Goal: Task Accomplishment & Management: Manage account settings

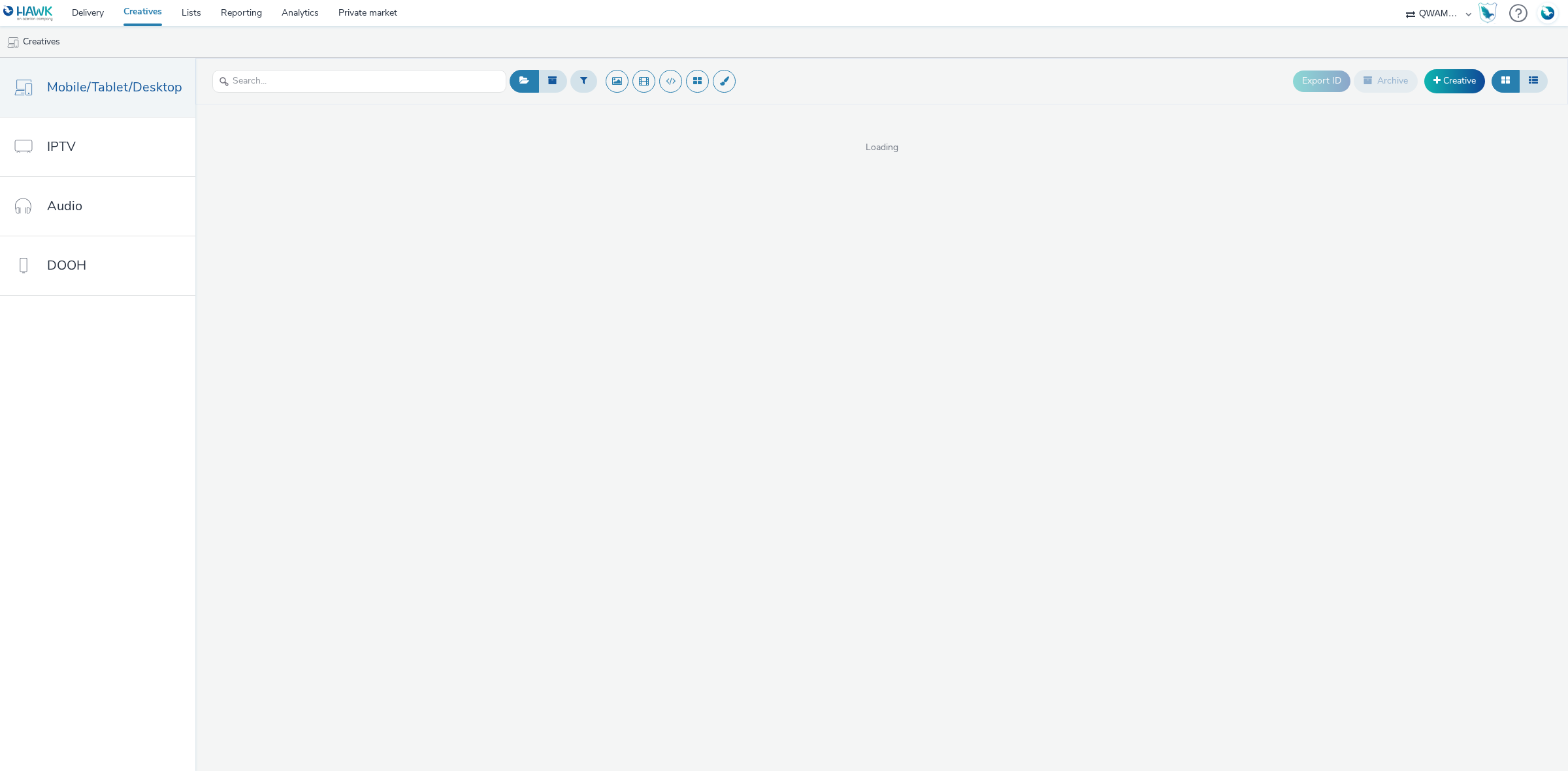
select select "8a3f6d77-30ca-4ef5-b621-f995745b8c1c"
select select "dd3fb4f6-b550-43f6-8f67-b78d09d23a96"
select select "49e76c45-13e0-4801-9637-84dabdd51bd1"
select select "3577b0fe-1e1b-4f05-a15f-27ee59b5ca2b"
select select "a2c3571a-f901-4e0b-a6fa-bc20dfb4951a"
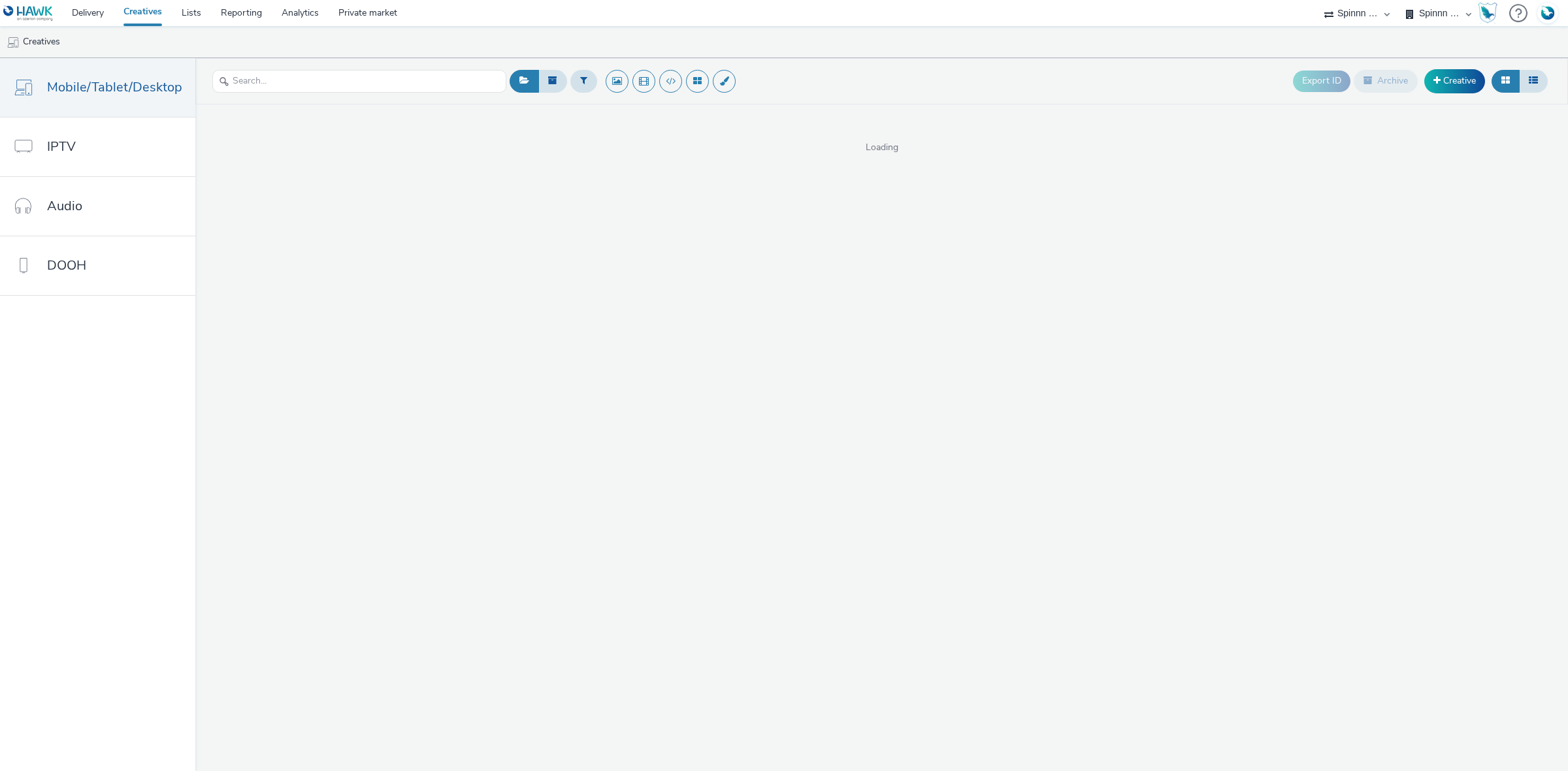
select select "3577b0fe-1e1b-4f05-a15f-27ee59b5ca2b"
select select "a2c3571a-f901-4e0b-a6fa-bc20dfb4951a"
select select "27680af5-45ab-4ff1-8acc-f4818c1b0b85"
select select "74ee30ea-faea-4dd3-a1ad-716b3210ee10"
select select "ed86ec94-e5cc-4656-947e-a83427878125"
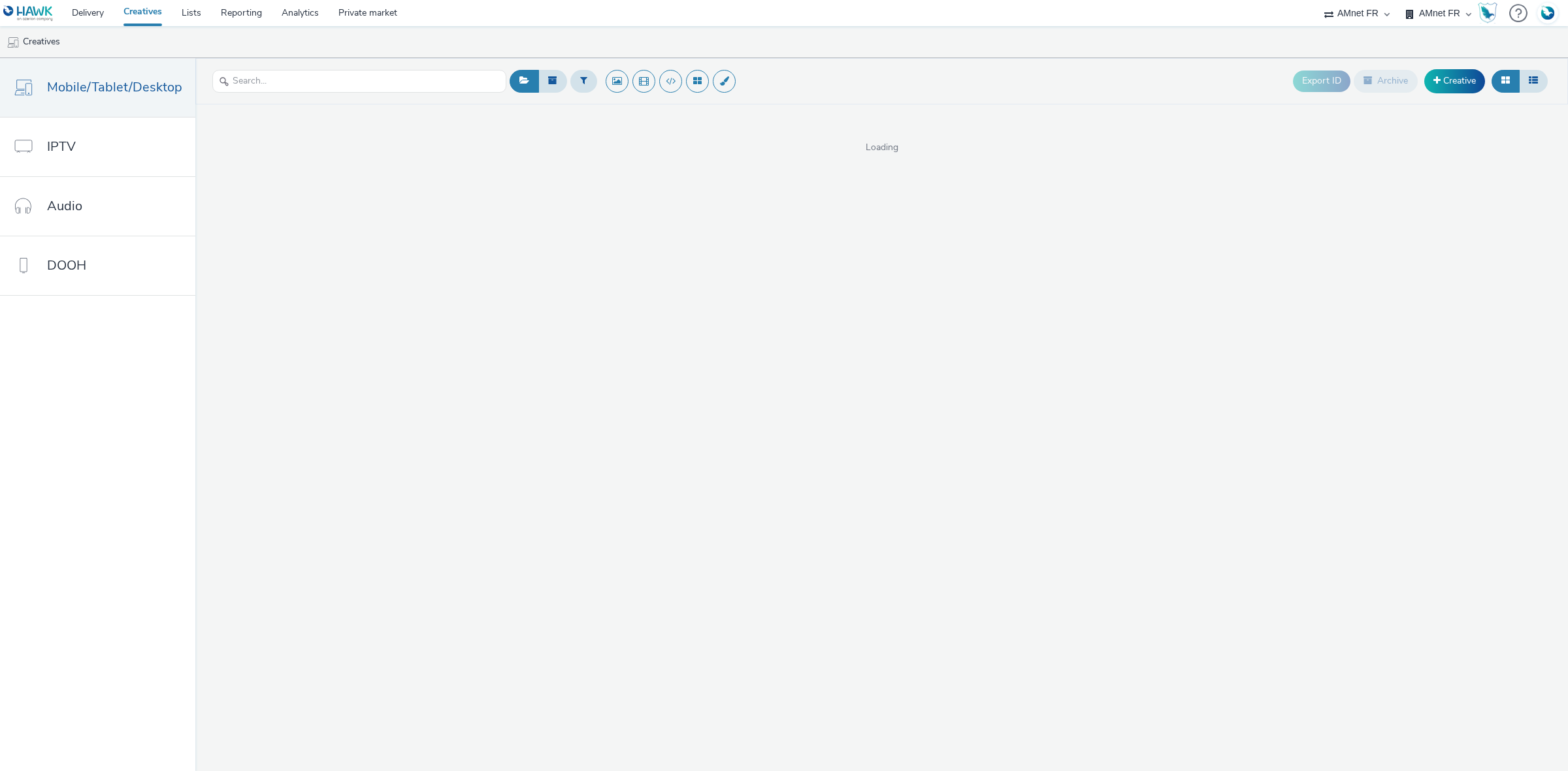
select select "74ee30ea-faea-4dd3-a1ad-716b3210ee10"
select select "a481bd8c-4acc-4c4f-8598-4e6659adaf07"
select select "f4db3760-27fe-4d14-9c44-df0c95b595a4"
select select "a481bd8c-4acc-4c4f-8598-4e6659adaf07"
select select "d57a0b46-ef33-4938-977b-e6d07593e41f"
